Goal: Information Seeking & Learning: Learn about a topic

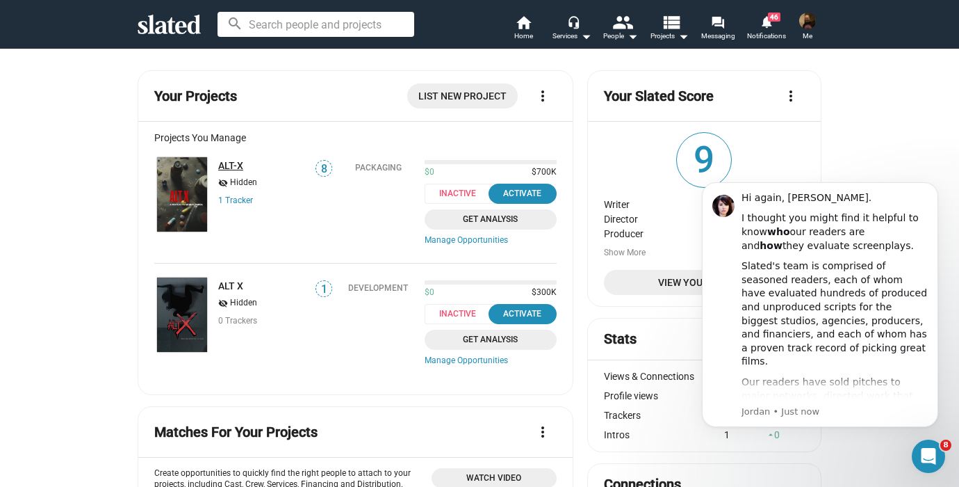
click at [236, 163] on link "ALT-X" at bounding box center [230, 165] width 25 height 11
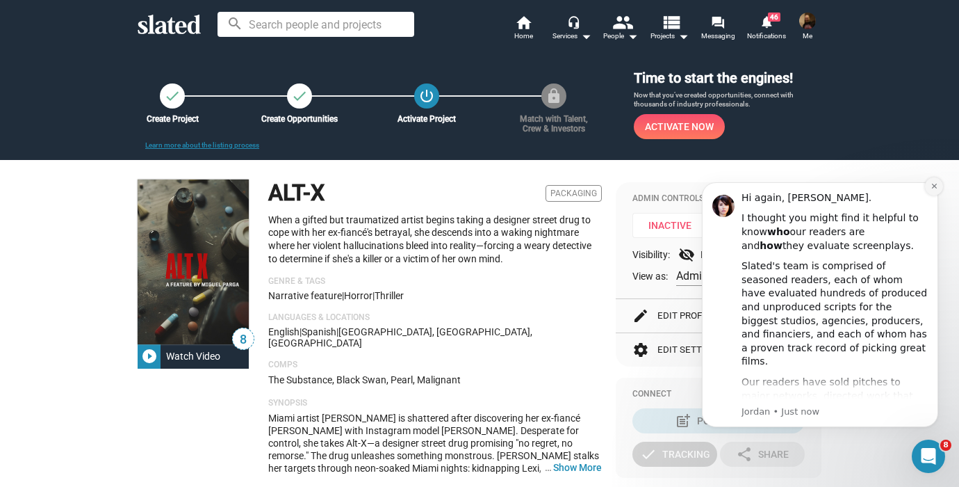
click at [932, 185] on icon "Dismiss notification" at bounding box center [935, 186] width 8 height 8
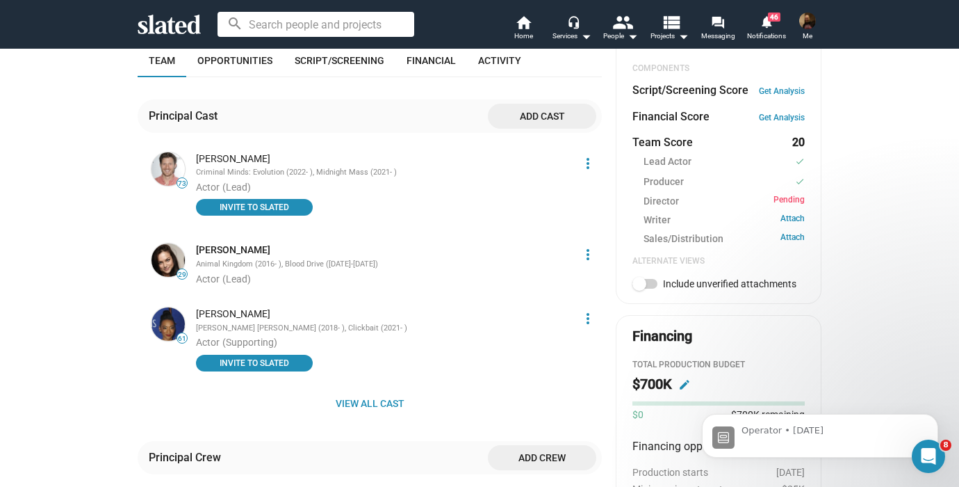
scroll to position [571, 0]
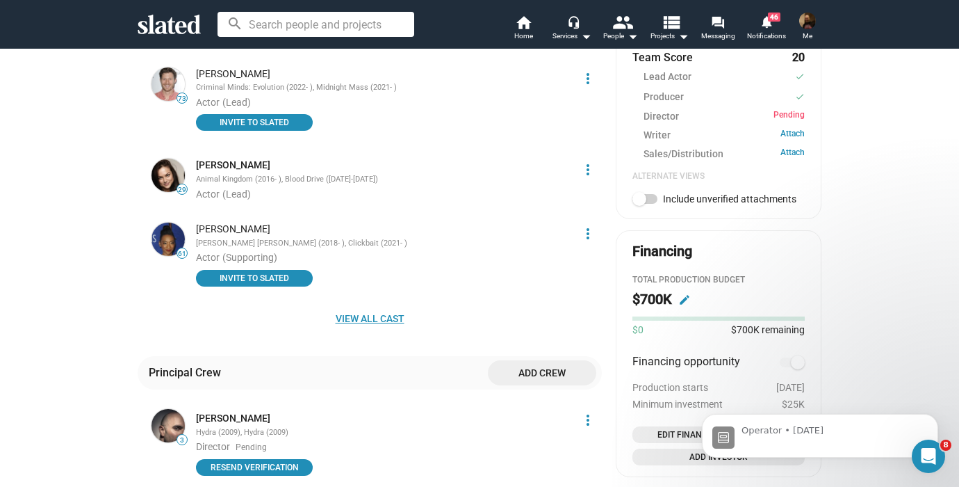
click at [377, 312] on span "View all cast" at bounding box center [370, 318] width 442 height 25
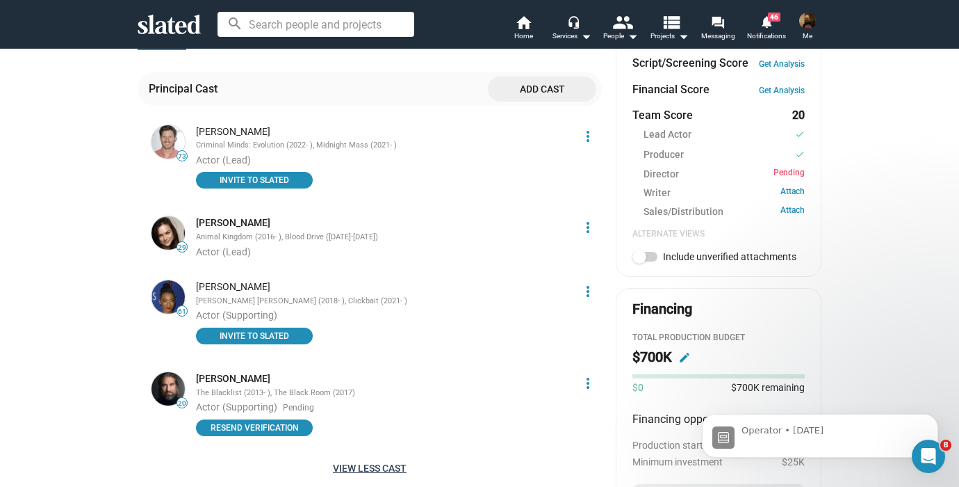
scroll to position [523, 0]
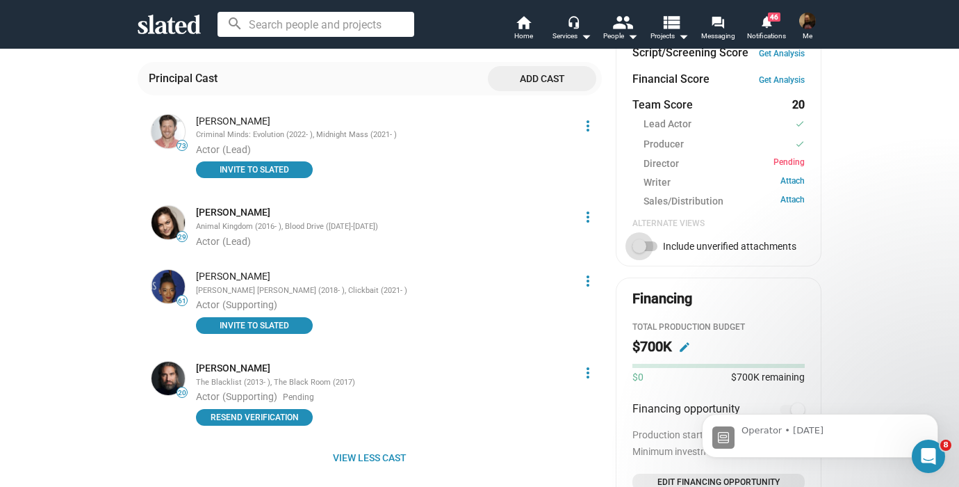
click at [653, 245] on span at bounding box center [645, 246] width 25 height 10
click at [639, 251] on input "Include unverified attachments" at bounding box center [639, 251] width 1 height 1
click at [653, 245] on span at bounding box center [651, 246] width 14 height 14
click at [639, 251] on input "Include unverified attachments" at bounding box center [639, 251] width 1 height 1
checkbox input "false"
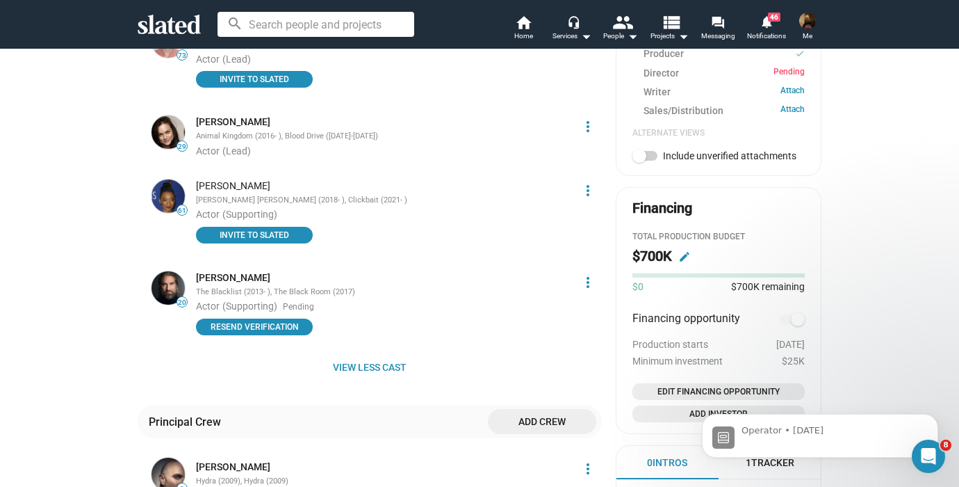
scroll to position [715, 0]
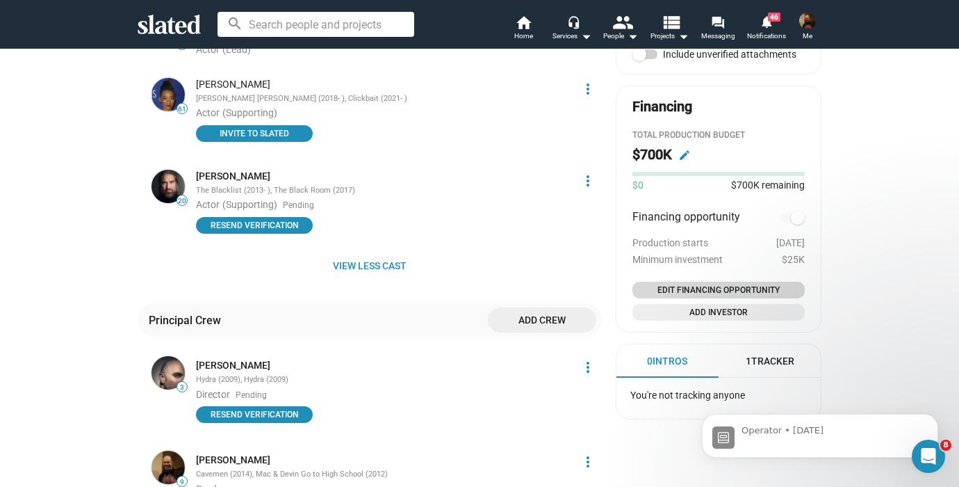
click at [756, 292] on span "Edit Financing Opportunity" at bounding box center [718, 290] width 161 height 14
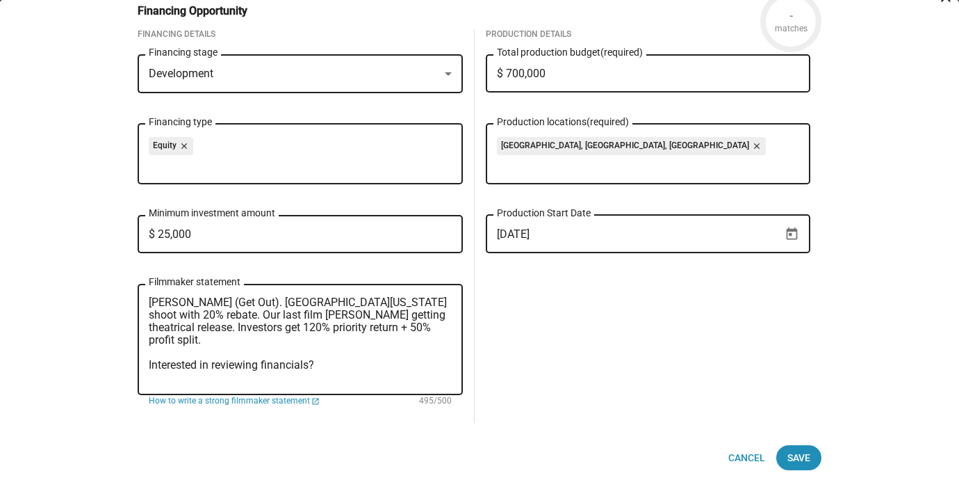
scroll to position [0, 0]
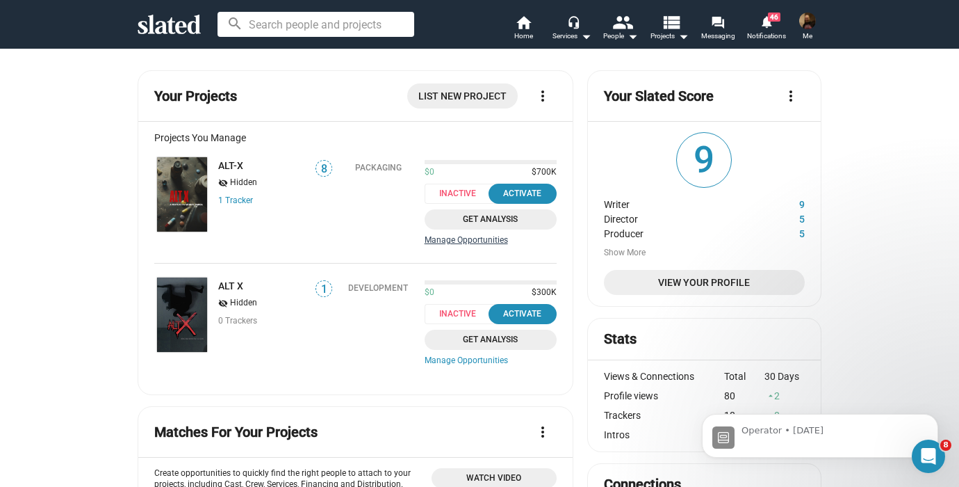
click at [491, 240] on link "Manage Opportunities" at bounding box center [491, 240] width 132 height 11
